Goal: Information Seeking & Learning: Learn about a topic

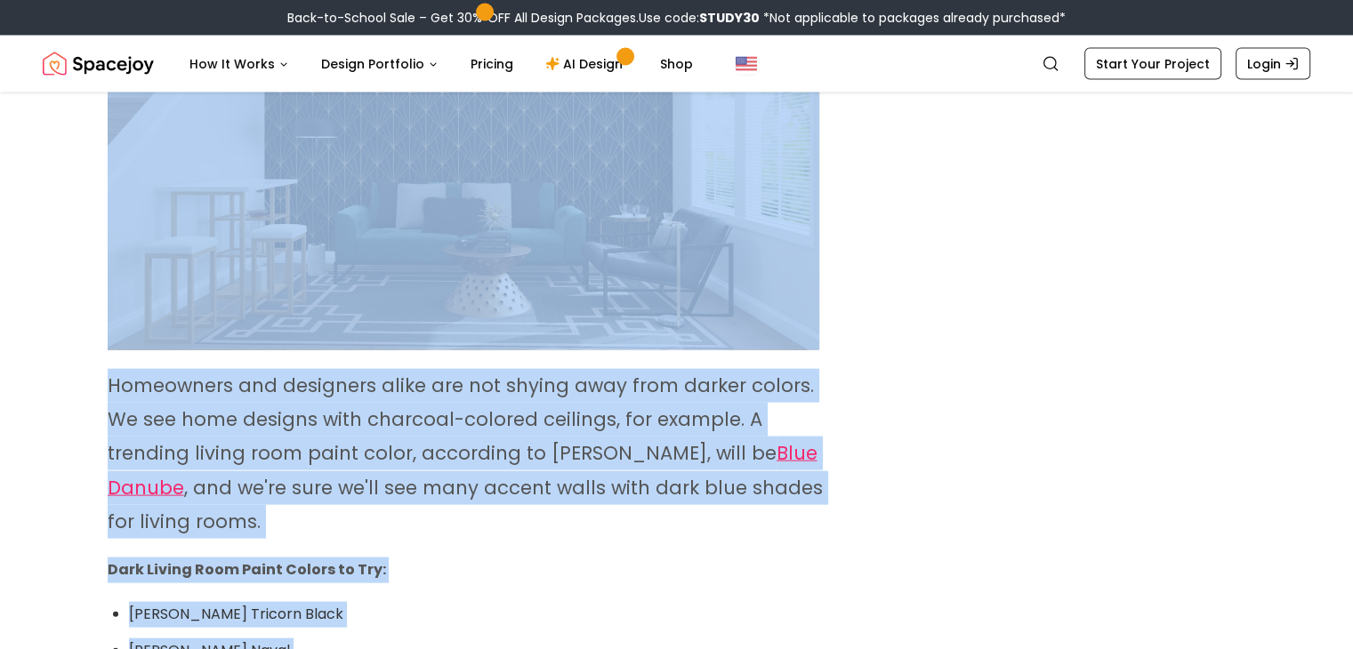
click at [958, 442] on div "Living Room Design Ideas The Best Living Room Colors to Try In [DATE] Choosing …" at bounding box center [677, 470] width 1138 height 8081
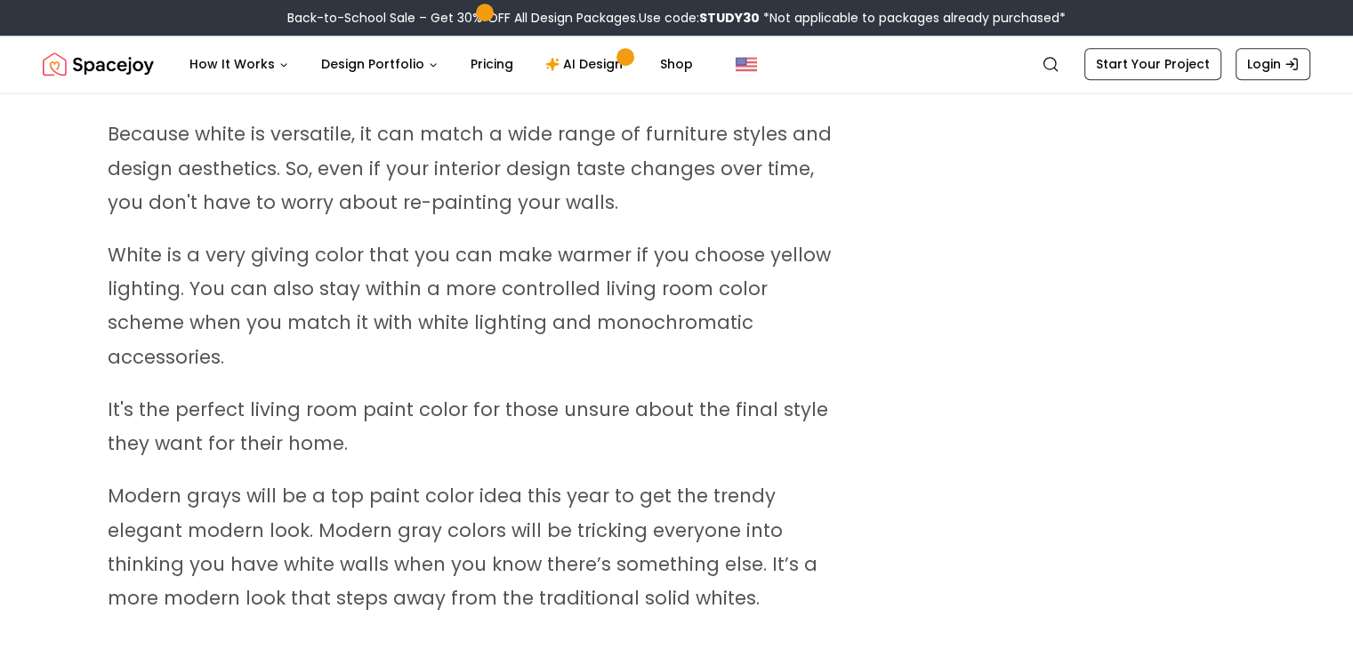
scroll to position [1900, 0]
drag, startPoint x: 342, startPoint y: 627, endPoint x: 100, endPoint y: 618, distance: 242.1
click at [163, 500] on span "Modern grays will be a top paint color idea this year to get the trendy elegant…" at bounding box center [463, 548] width 710 height 127
drag, startPoint x: 109, startPoint y: 470, endPoint x: 359, endPoint y: 458, distance: 250.2
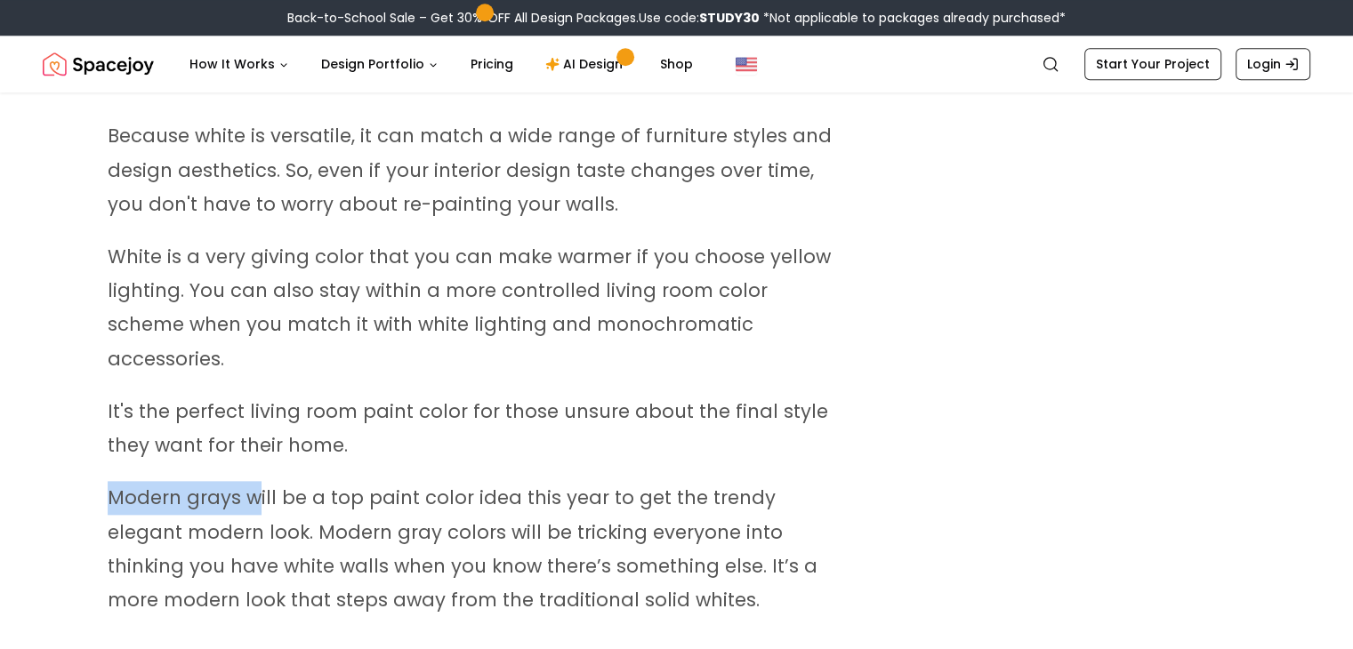
click at [328, 485] on span "Modern grays will be a top paint color idea this year to get the trendy elegant…" at bounding box center [463, 548] width 710 height 127
drag, startPoint x: 619, startPoint y: 567, endPoint x: 146, endPoint y: 473, distance: 482.5
drag, startPoint x: 146, startPoint y: 473, endPoint x: 105, endPoint y: 467, distance: 41.4
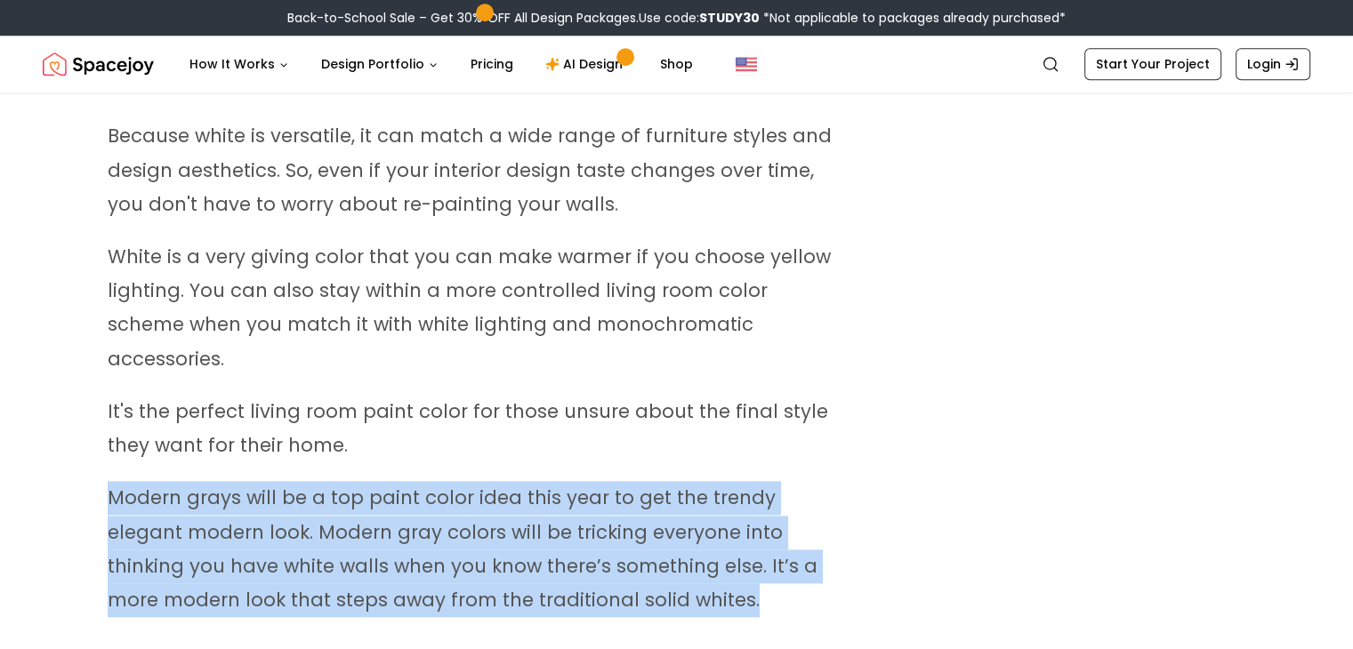
drag, startPoint x: 105, startPoint y: 467, endPoint x: 604, endPoint y: 568, distance: 509.2
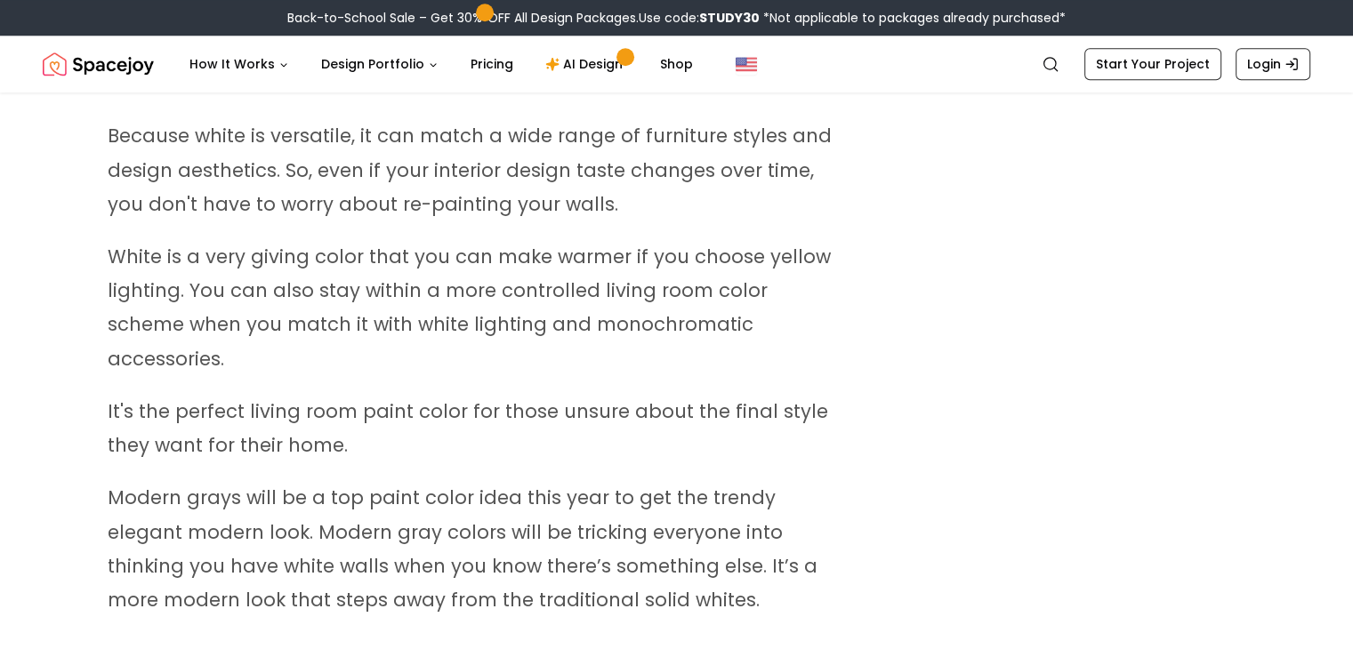
drag, startPoint x: 110, startPoint y: 133, endPoint x: 652, endPoint y: 559, distance: 689.7
drag, startPoint x: 116, startPoint y: 140, endPoint x: 734, endPoint y: 581, distance: 759.4
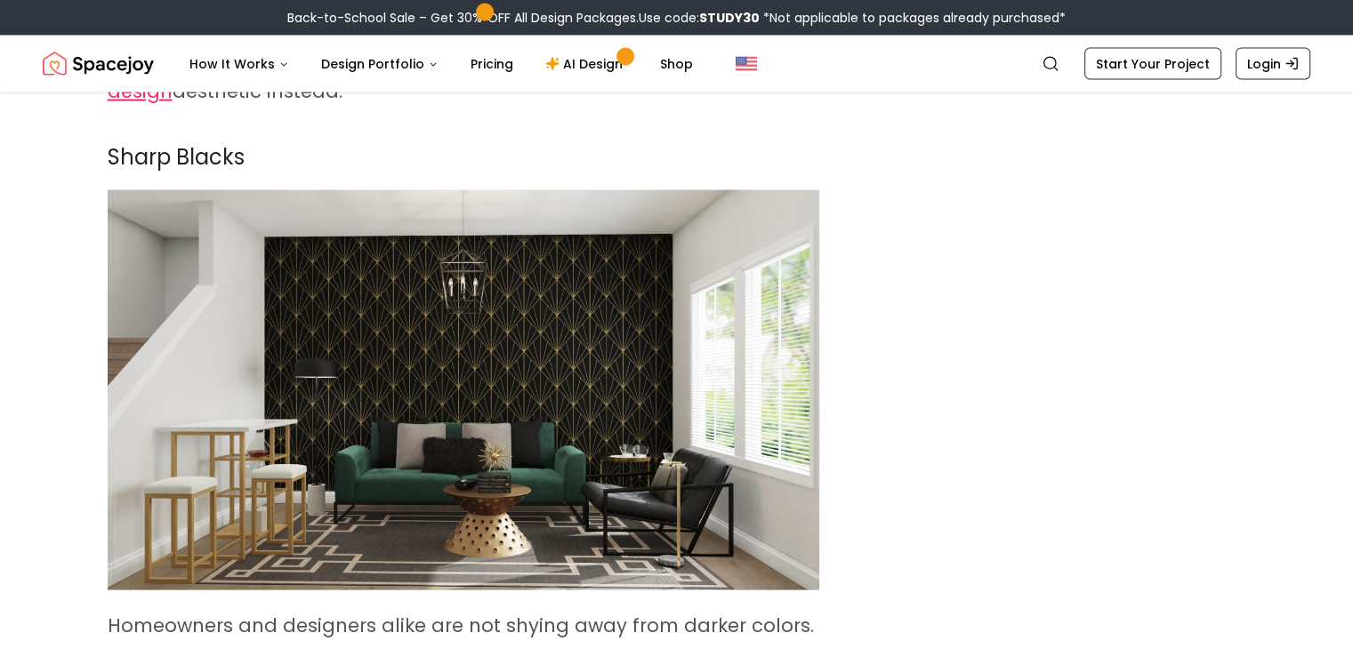
scroll to position [3421, 0]
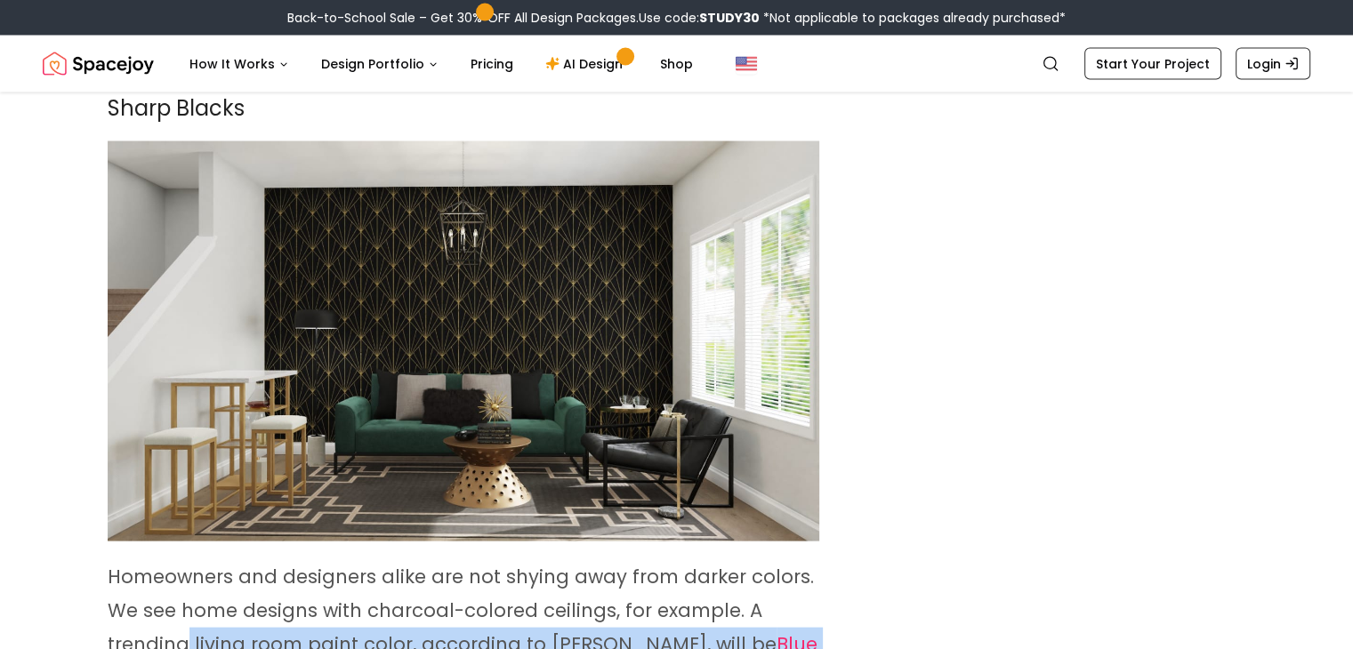
scroll to position [3476, 0]
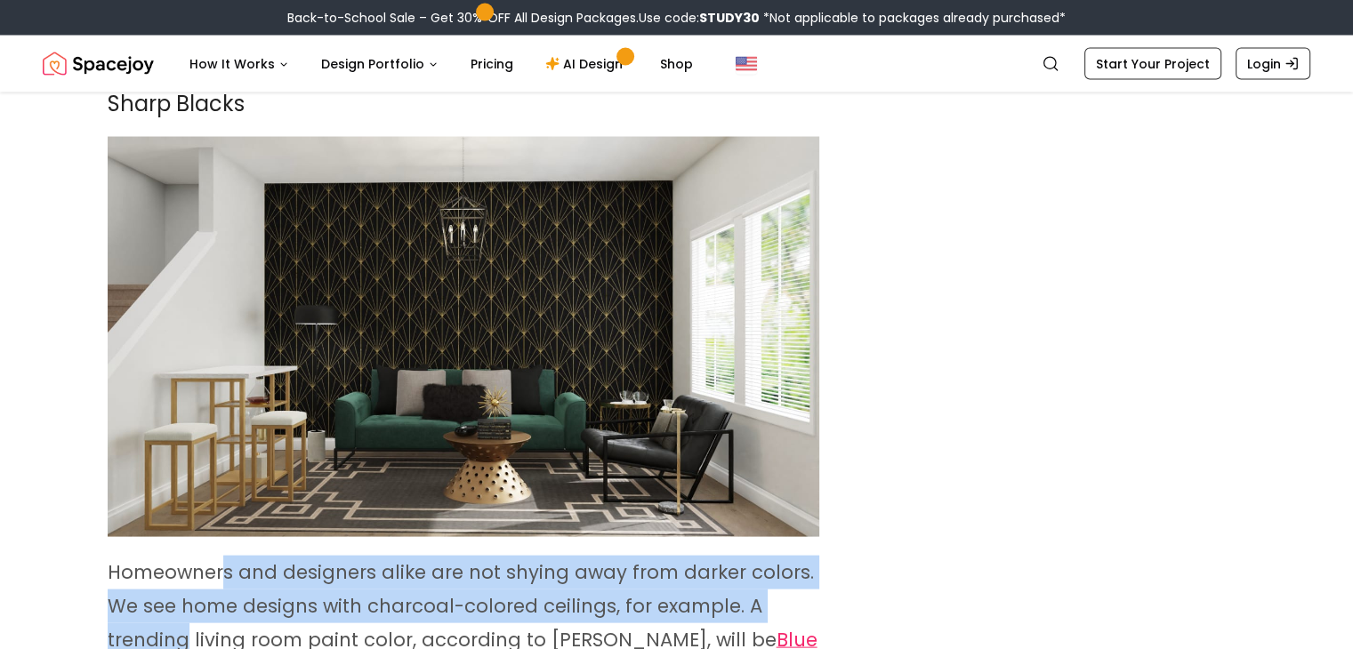
drag, startPoint x: 816, startPoint y: 620, endPoint x: 224, endPoint y: 520, distance: 600.7
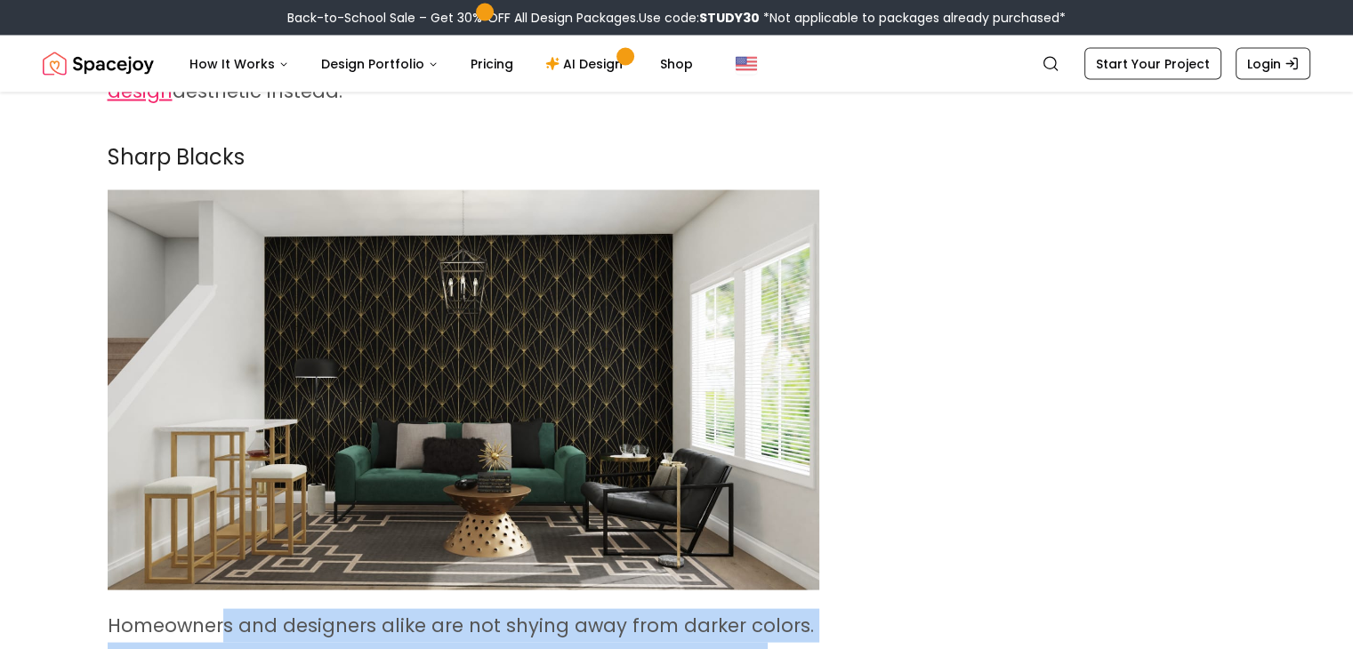
scroll to position [3423, 0]
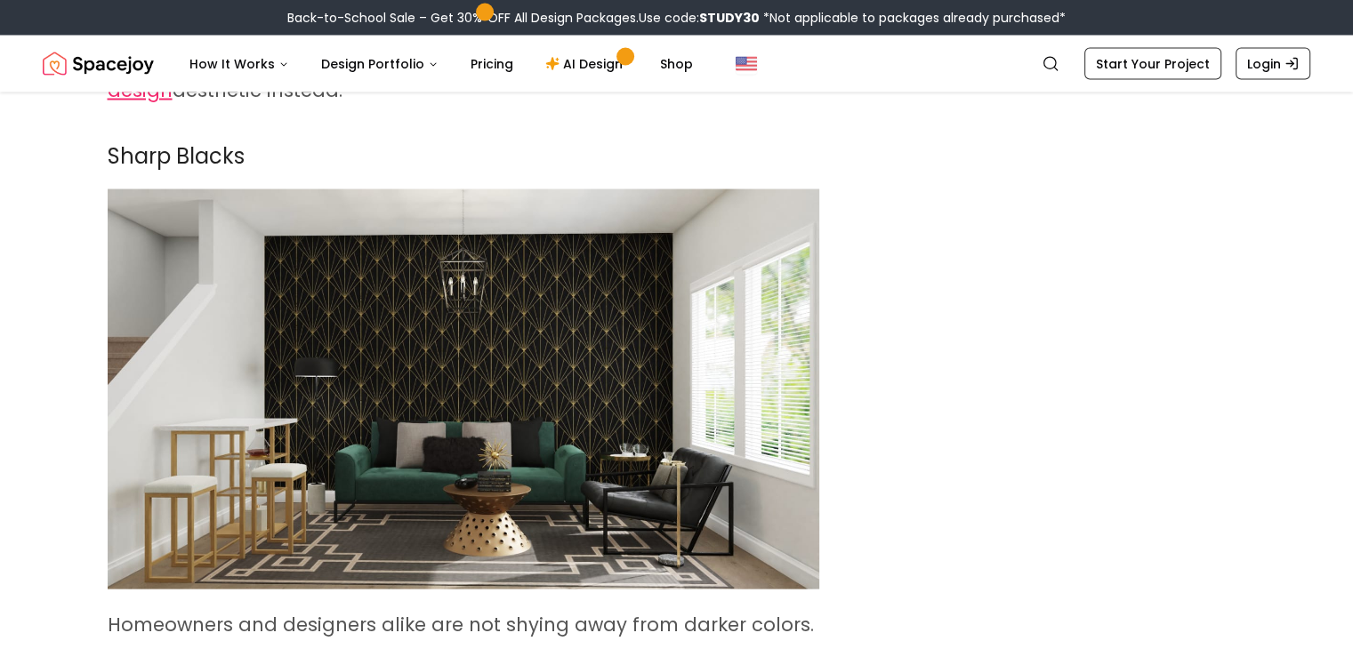
click at [109, 612] on span "Homeowners and designers alike are not shying away from darker colors. We see h…" at bounding box center [461, 658] width 706 height 93
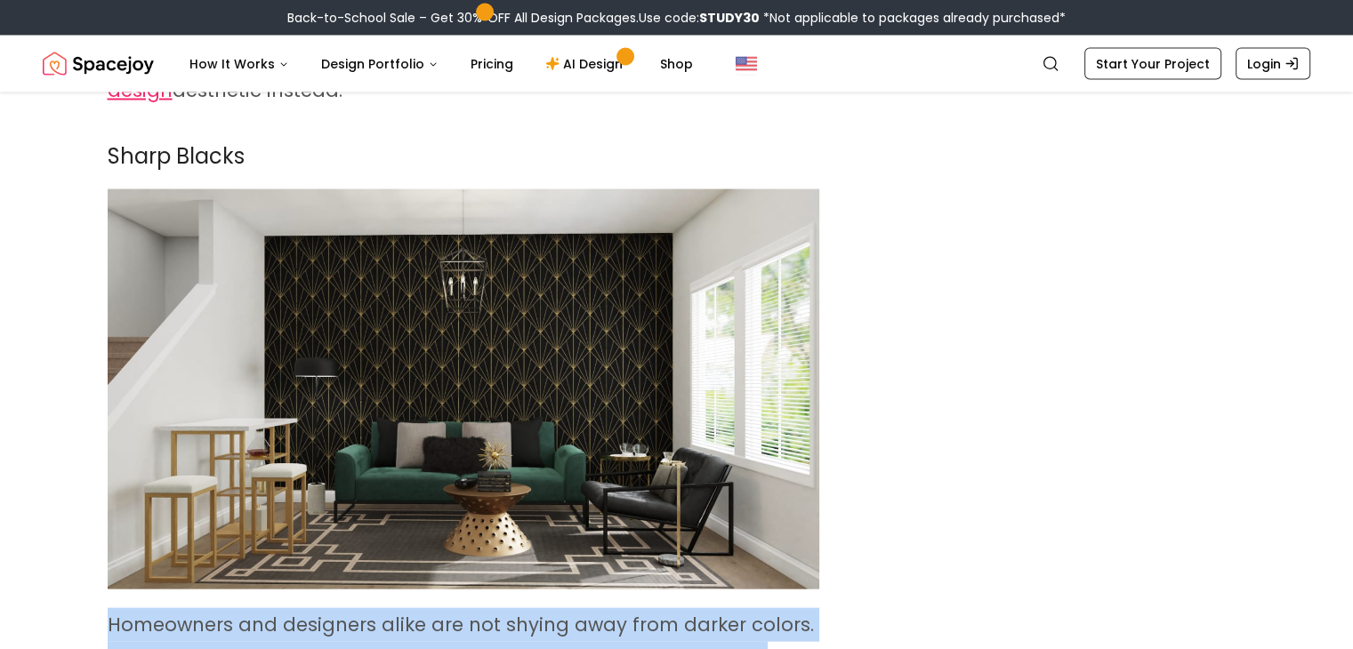
drag, startPoint x: 109, startPoint y: 586, endPoint x: 840, endPoint y: 614, distance: 731.6
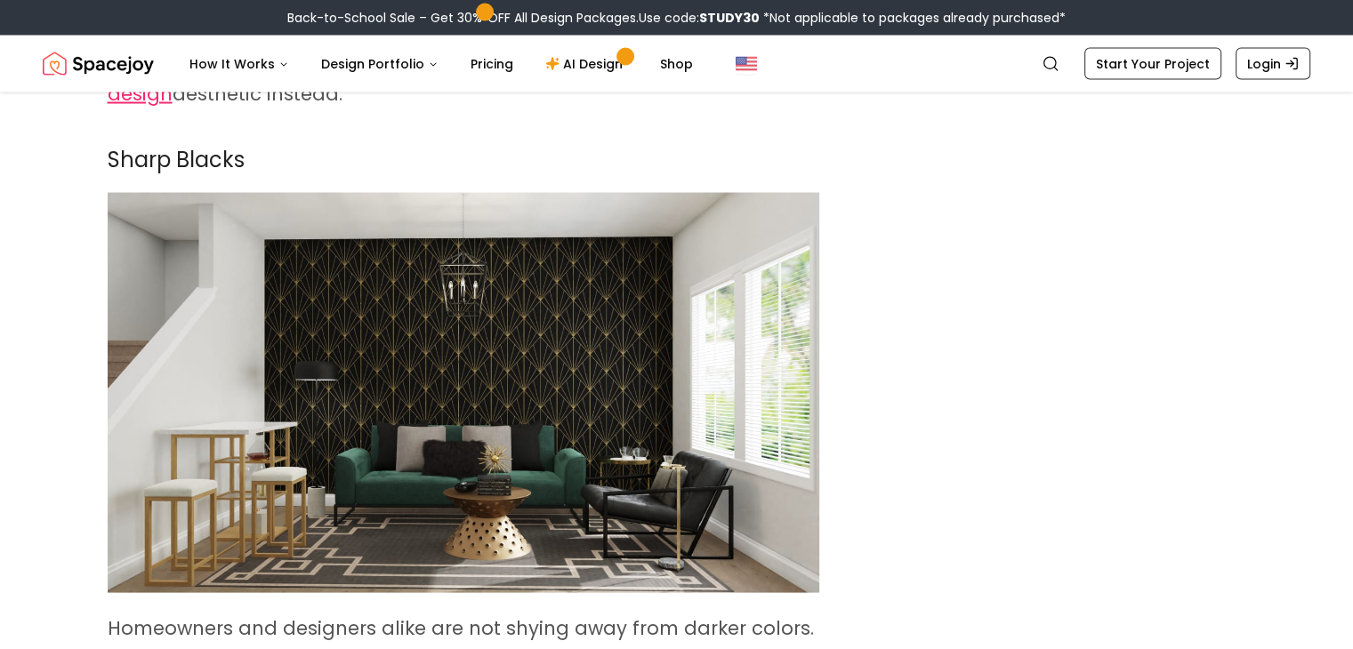
scroll to position [3421, 0]
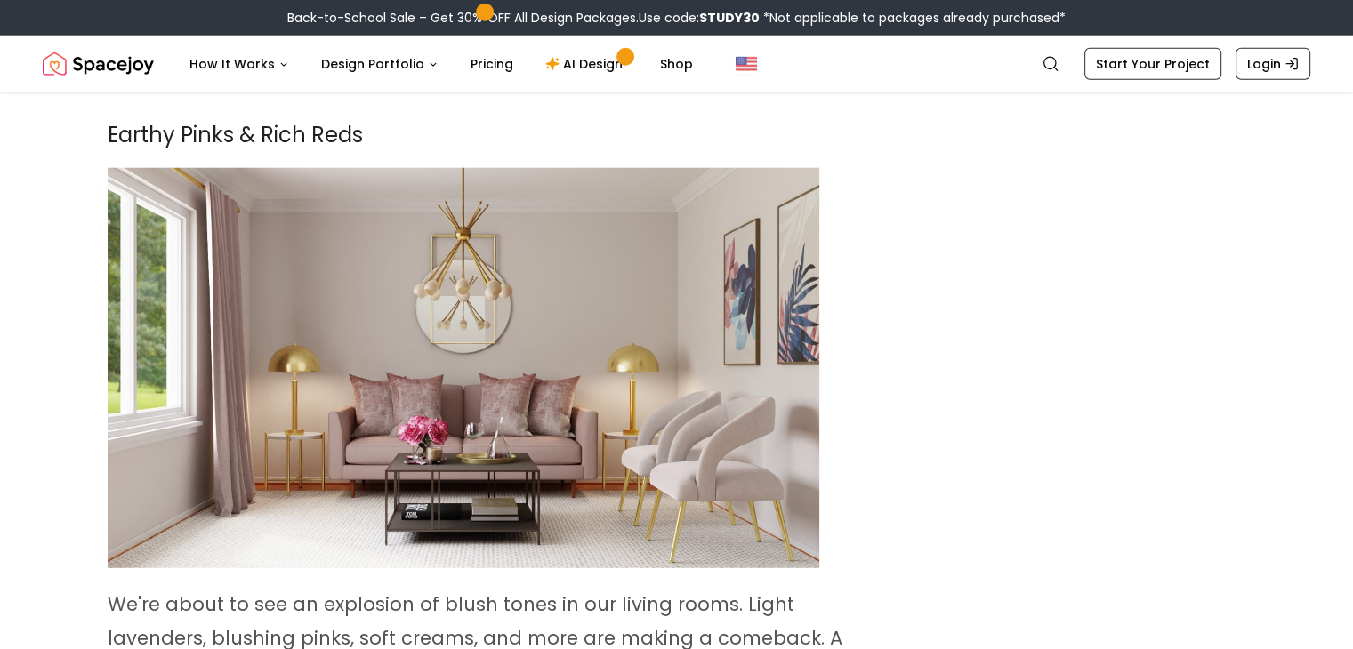
scroll to position [4668, 0]
